Goal: Transaction & Acquisition: Purchase product/service

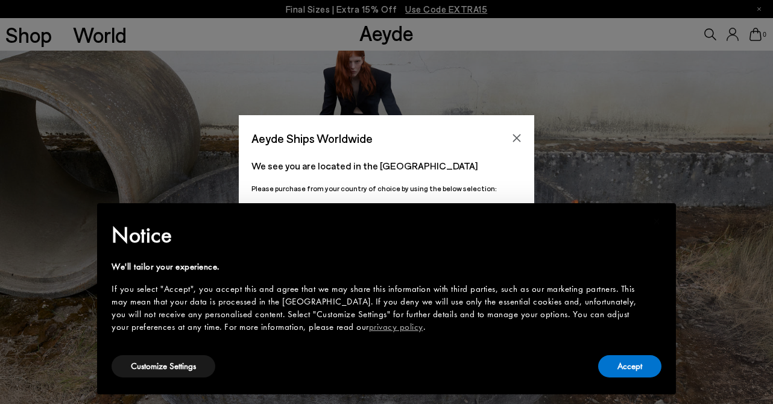
scroll to position [74, 0]
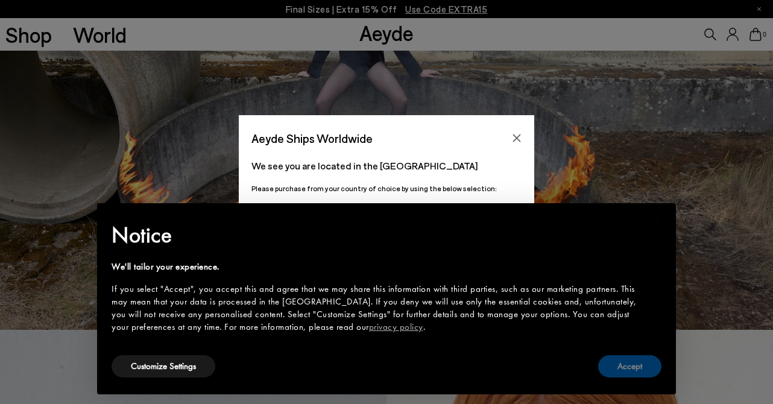
click at [638, 368] on button "Accept" at bounding box center [629, 366] width 63 height 22
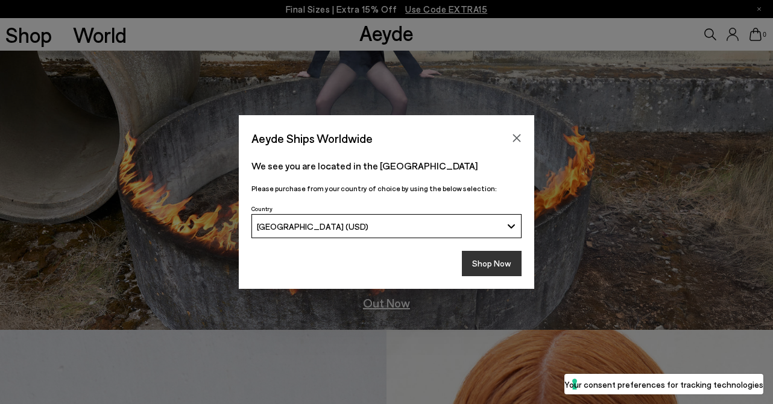
click at [502, 263] on button "Shop Now" at bounding box center [492, 263] width 60 height 25
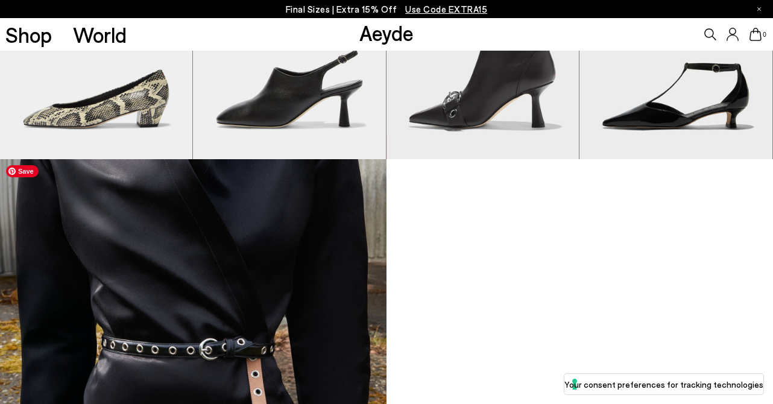
scroll to position [636, 0]
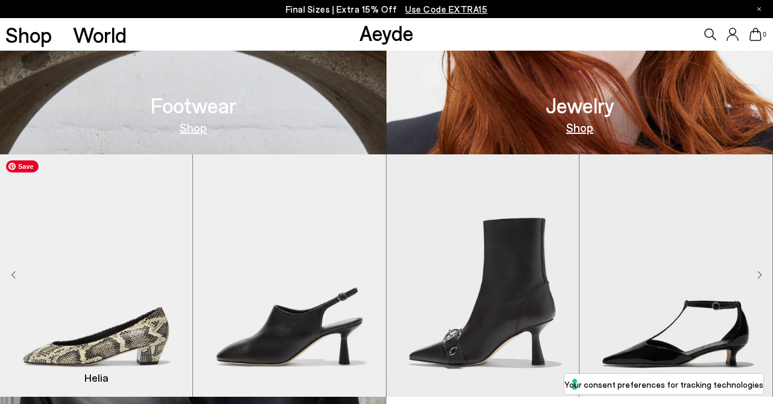
click at [134, 327] on img "1 / 9" at bounding box center [96, 275] width 192 height 242
click at [130, 343] on img "1 / 9" at bounding box center [96, 275] width 192 height 242
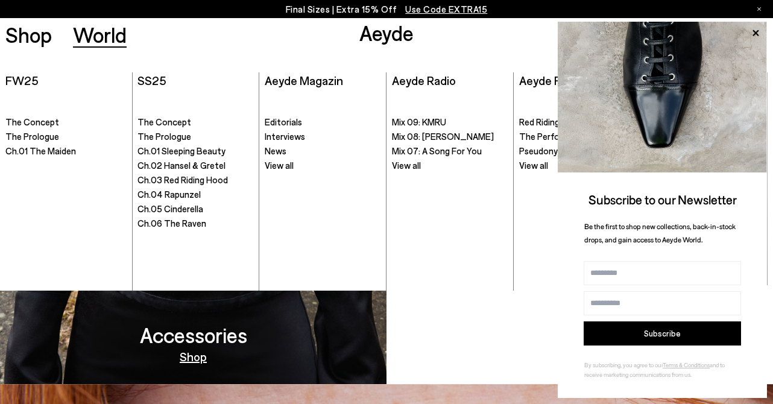
scroll to position [1036, 0]
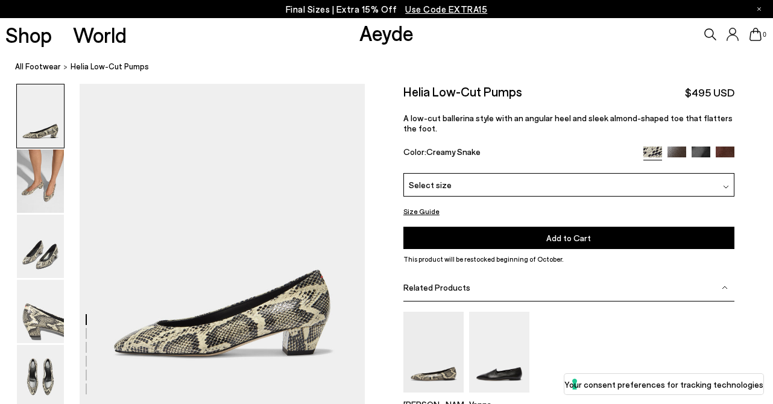
click at [424, 192] on div "Select size" at bounding box center [569, 185] width 331 height 24
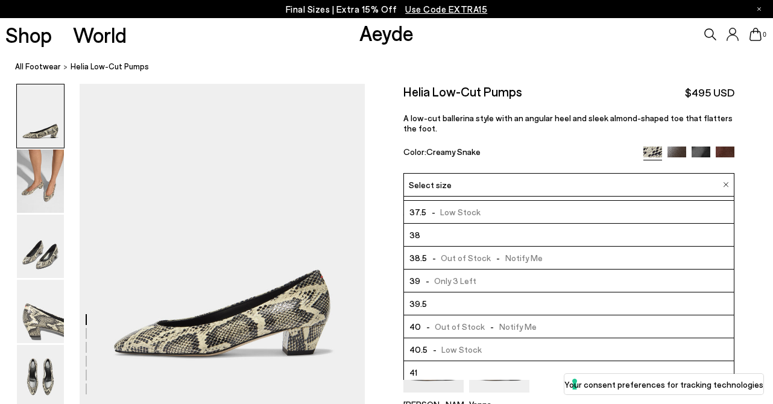
scroll to position [43, 0]
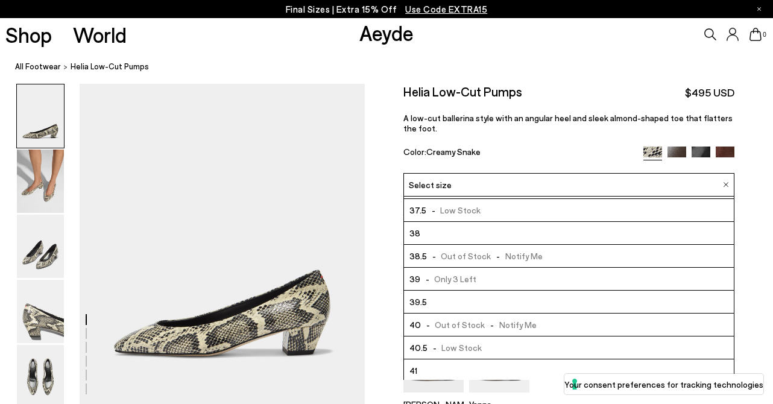
click at [435, 326] on span "- Out of Stock - Notify Me" at bounding box center [479, 324] width 116 height 15
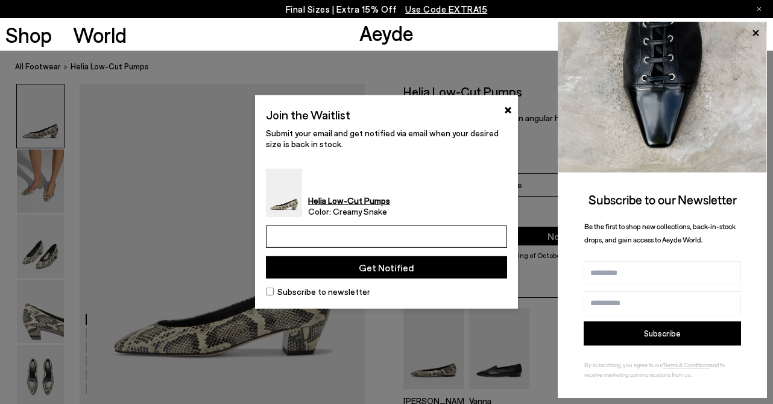
click at [318, 233] on input "email" at bounding box center [386, 237] width 241 height 22
type input "**********"
click at [372, 269] on button "Get Notified" at bounding box center [386, 267] width 241 height 22
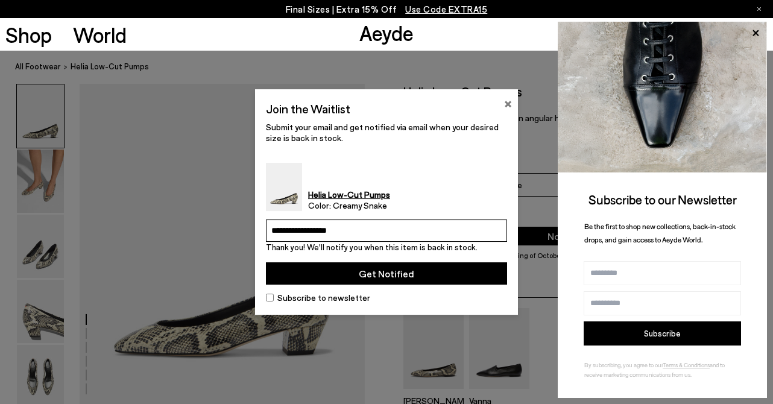
click at [507, 101] on button "×" at bounding box center [508, 102] width 8 height 14
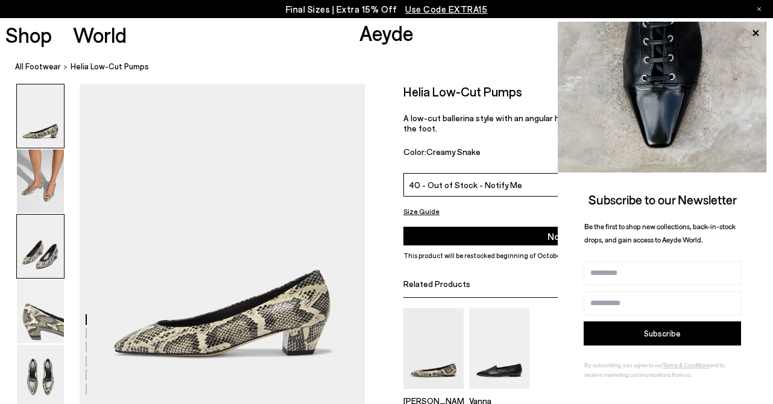
click at [36, 259] on img at bounding box center [40, 246] width 47 height 63
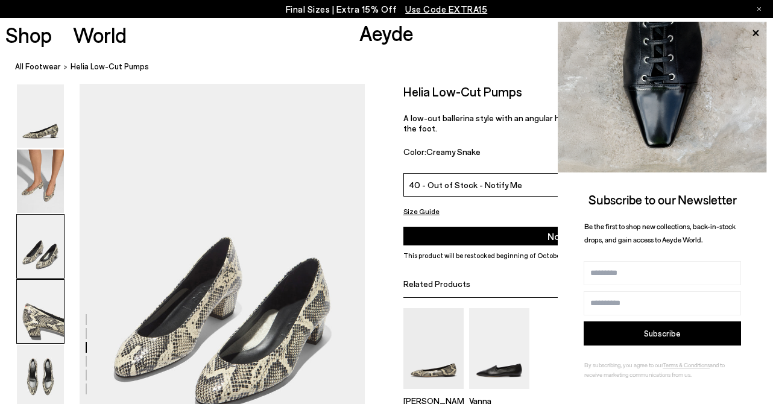
click at [50, 313] on img at bounding box center [40, 311] width 47 height 63
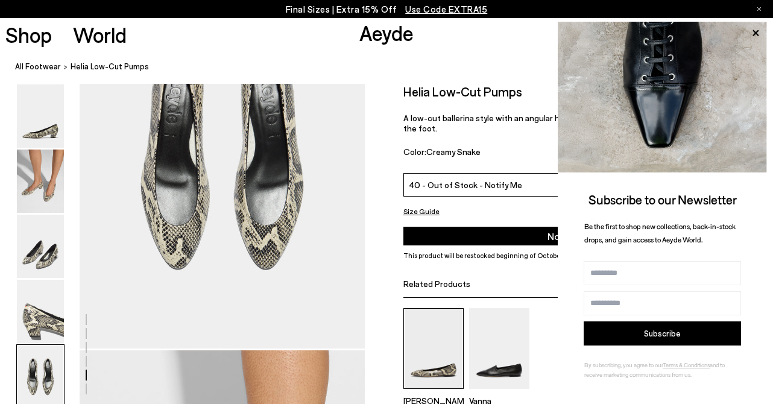
scroll to position [1609, 0]
